Goal: Contribute content: Add original content to the website for others to see

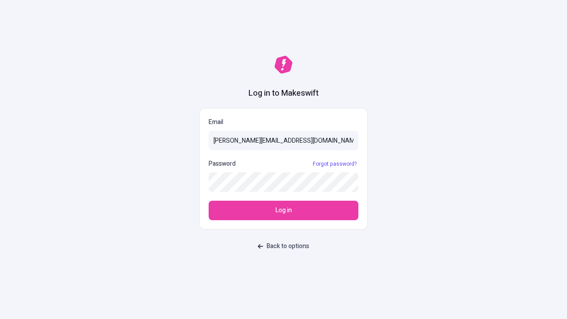
type input "[PERSON_NAME][EMAIL_ADDRESS][DOMAIN_NAME]"
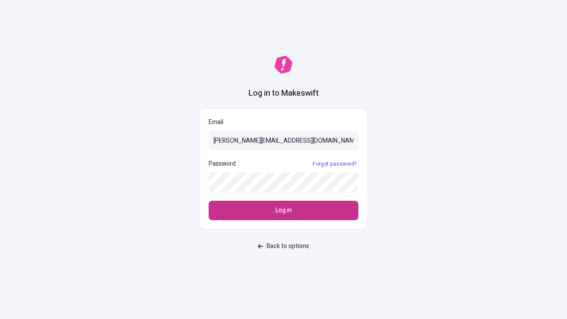
click at [284, 210] on span "Log in" at bounding box center [284, 211] width 16 height 10
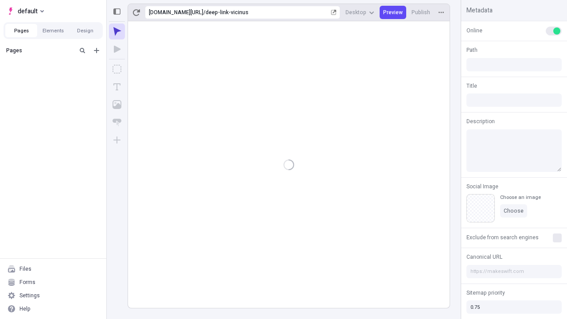
type input "/deep-link-vicinus"
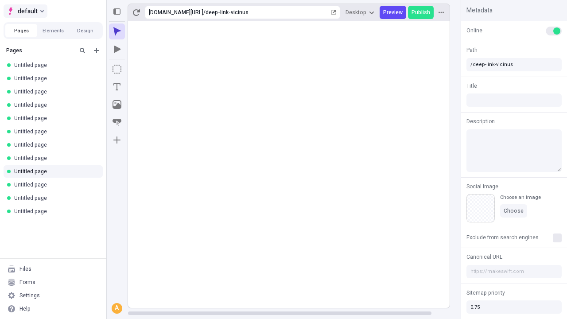
click at [25, 11] on span "default" at bounding box center [28, 11] width 20 height 11
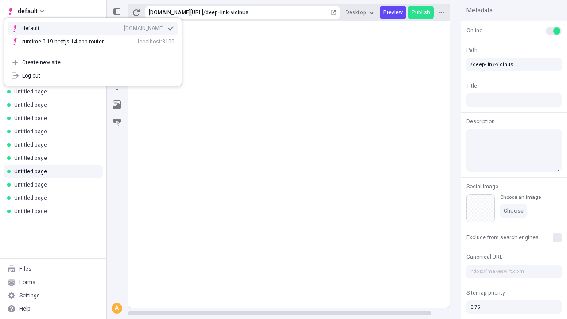
click at [124, 27] on div "qee9k4dy7d.staging.makeswift.site" at bounding box center [144, 28] width 40 height 7
click at [97, 51] on icon "Add new" at bounding box center [96, 50] width 5 height 5
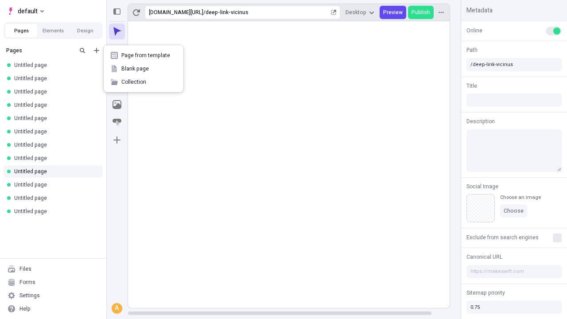
click at [144, 69] on span "Blank page" at bounding box center [148, 68] width 55 height 7
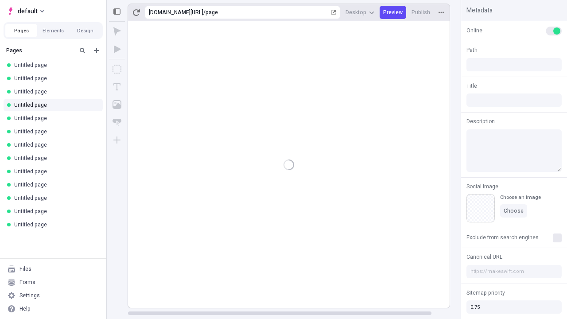
type input "/page"
click at [117, 69] on icon "Box" at bounding box center [117, 69] width 9 height 9
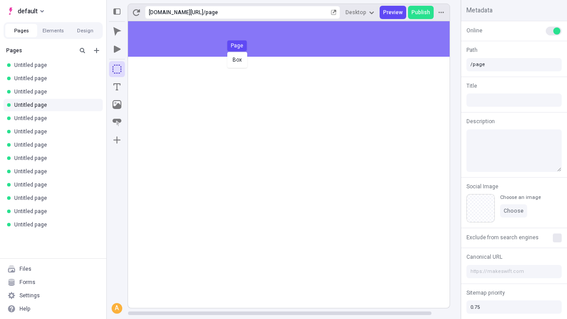
click at [298, 39] on div "Box Page" at bounding box center [283, 159] width 567 height 319
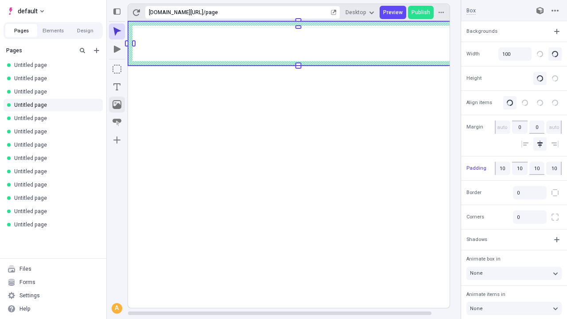
click at [117, 105] on icon "Image" at bounding box center [117, 104] width 9 height 9
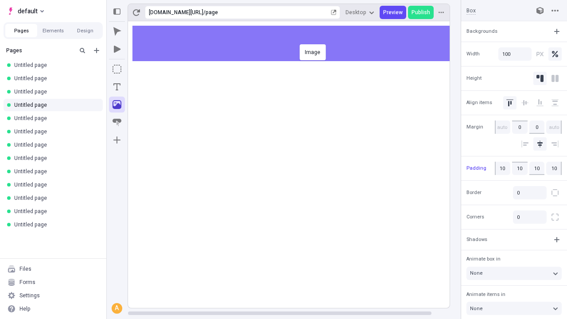
click at [298, 43] on div "Image" at bounding box center [283, 159] width 567 height 319
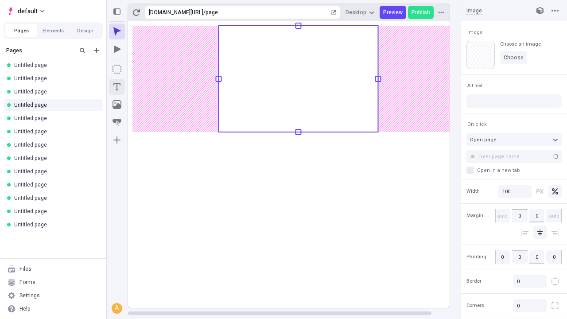
click at [117, 87] on icon "Text" at bounding box center [116, 86] width 7 height 7
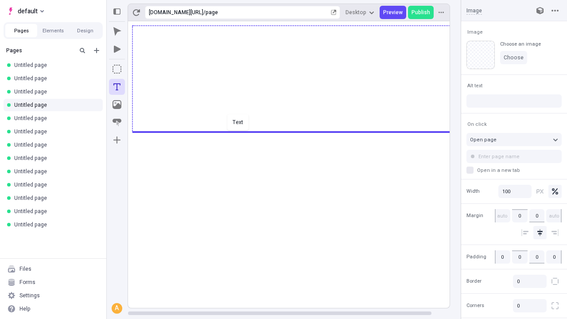
click at [298, 131] on div "Text" at bounding box center [283, 159] width 567 height 319
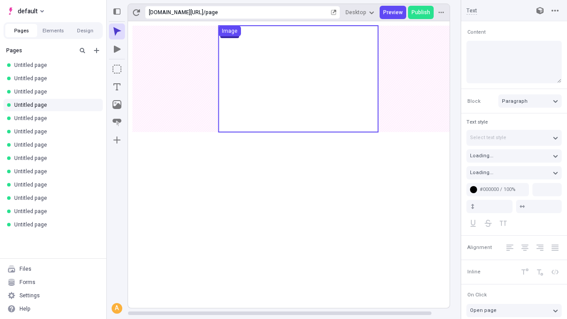
type input "18"
type input "1.5"
type textarea "Monotonectally whiteboard transparent collaboration and idea-sharing, then glob…"
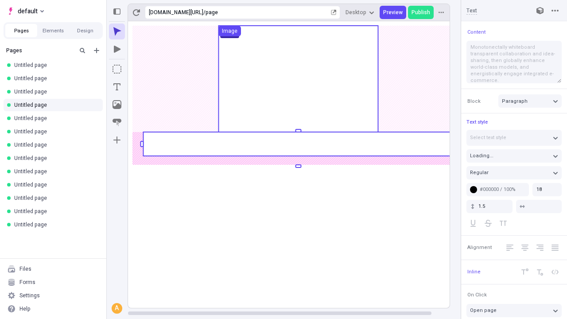
click at [298, 144] on rect at bounding box center [298, 144] width 310 height 24
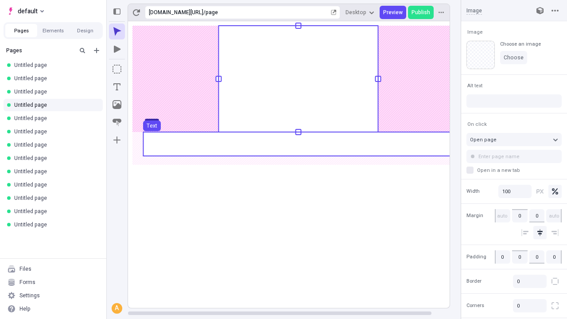
click at [298, 144] on use at bounding box center [298, 144] width 310 height 24
click at [298, 144] on rect at bounding box center [298, 164] width 341 height 287
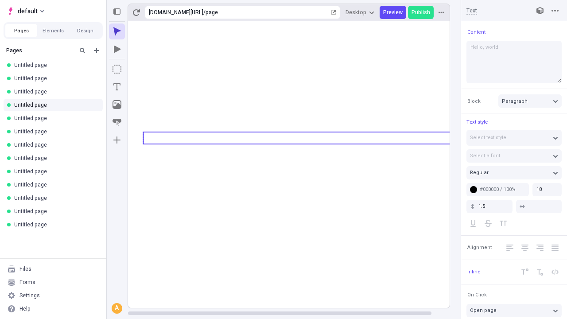
type textarea "Hello, world!"
click at [117, 105] on icon "Image" at bounding box center [117, 104] width 9 height 9
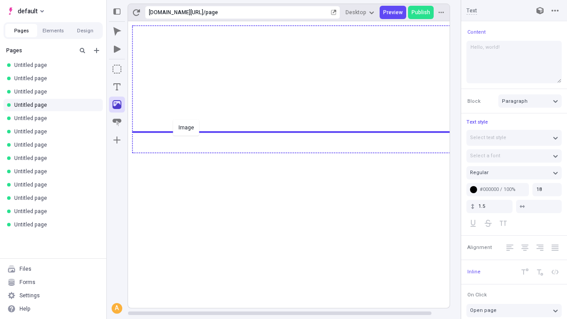
click at [298, 152] on div "Image" at bounding box center [283, 159] width 567 height 319
